Goal: Information Seeking & Learning: Learn about a topic

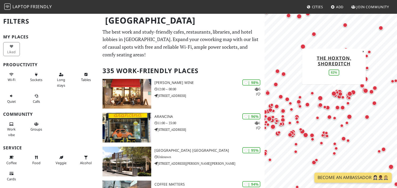
drag, startPoint x: 355, startPoint y: 95, endPoint x: 295, endPoint y: 94, distance: 59.6
click at [338, 94] on div "Map marker" at bounding box center [340, 93] width 5 height 5
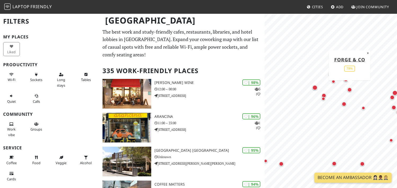
click at [351, 90] on div "Map marker" at bounding box center [349, 89] width 5 height 5
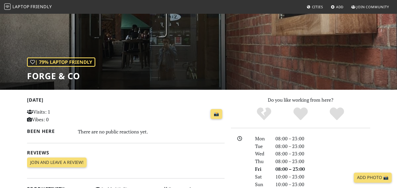
scroll to position [23, 0]
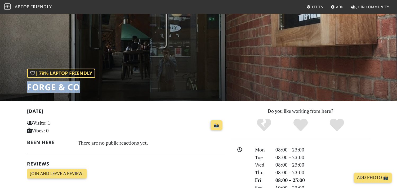
drag, startPoint x: 26, startPoint y: 89, endPoint x: 102, endPoint y: 89, distance: 76.0
click at [102, 89] on div "| 79% Laptop Friendly Forge & Co" at bounding box center [198, 46] width 397 height 110
copy h1 "Forge & Co"
